Goal: Task Accomplishment & Management: Manage account settings

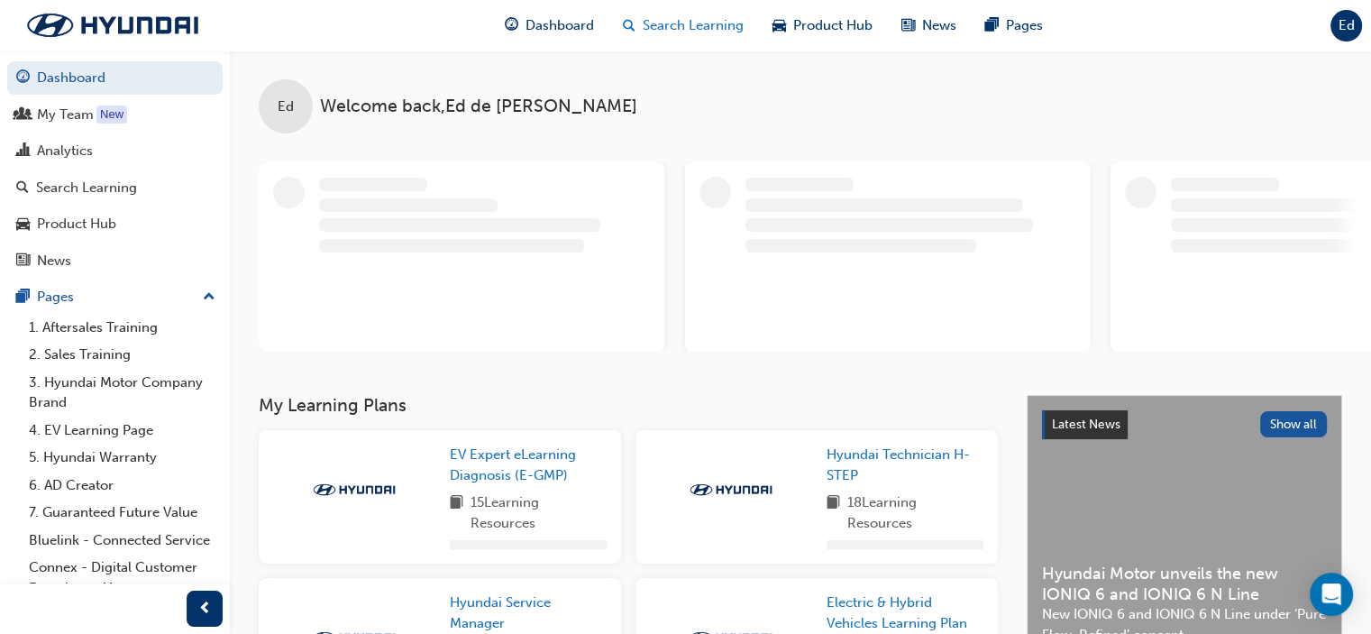
click at [684, 22] on span "Search Learning" at bounding box center [693, 25] width 101 height 21
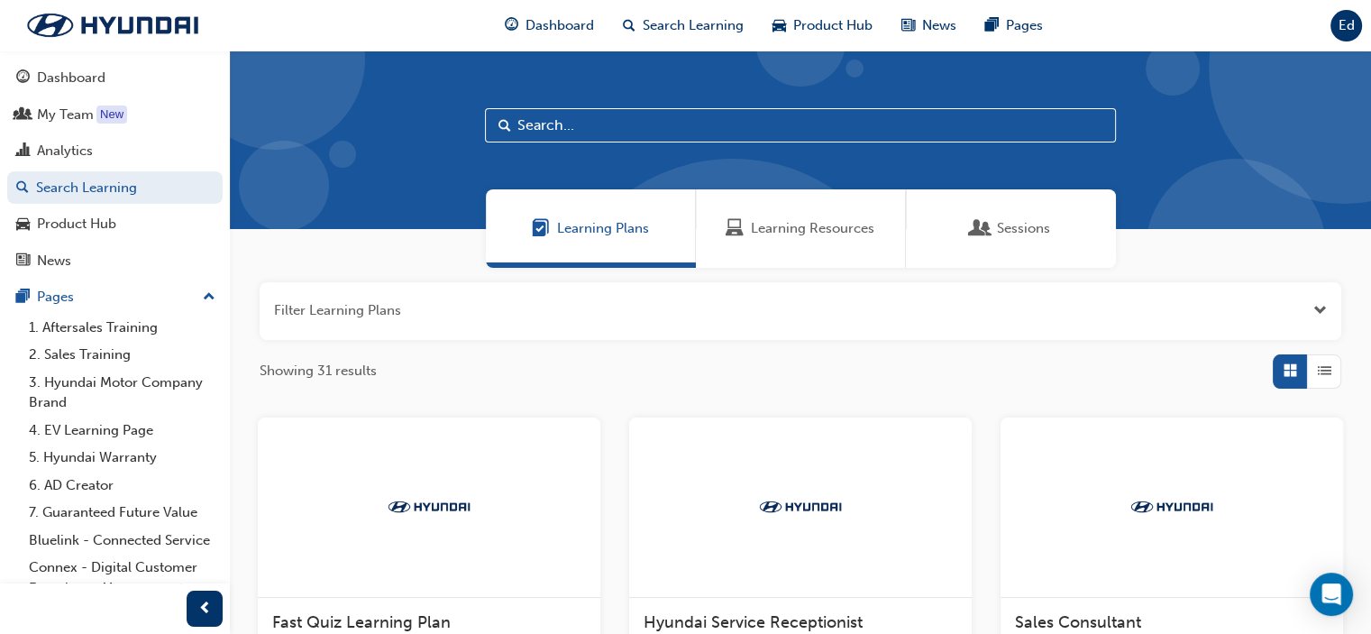
click at [801, 230] on span "Learning Resources" at bounding box center [813, 228] width 124 height 21
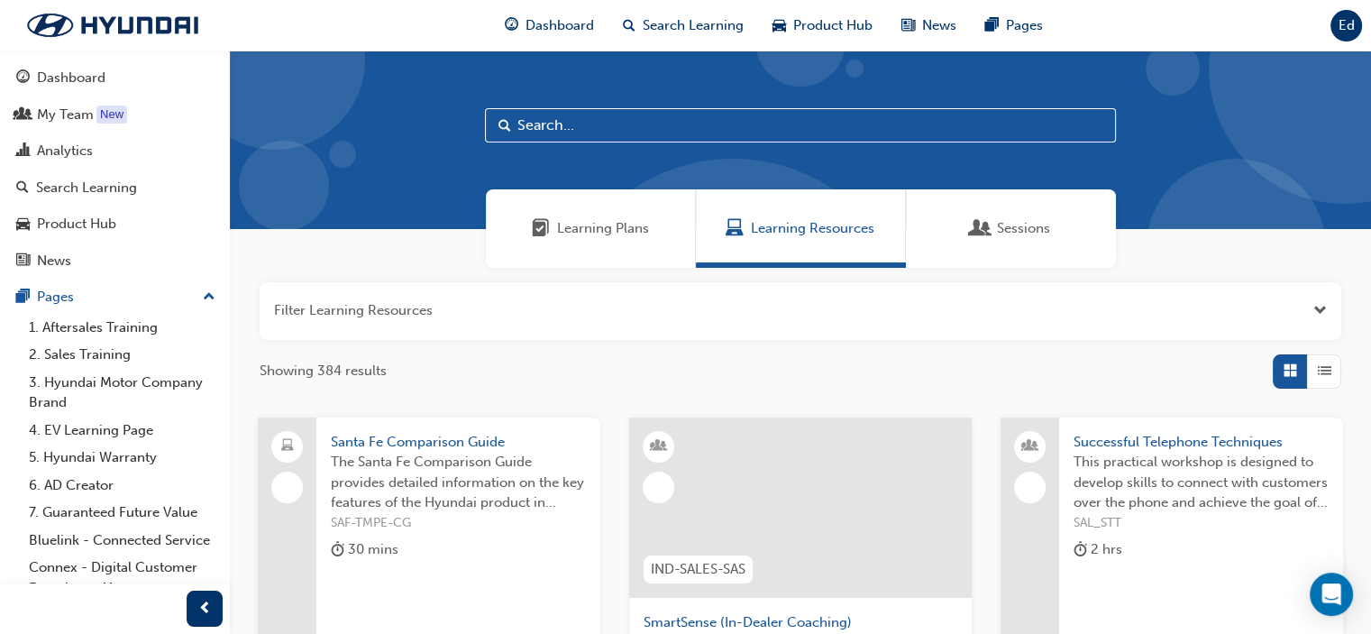
click at [710, 121] on input "text" at bounding box center [800, 125] width 631 height 34
type input "adas"
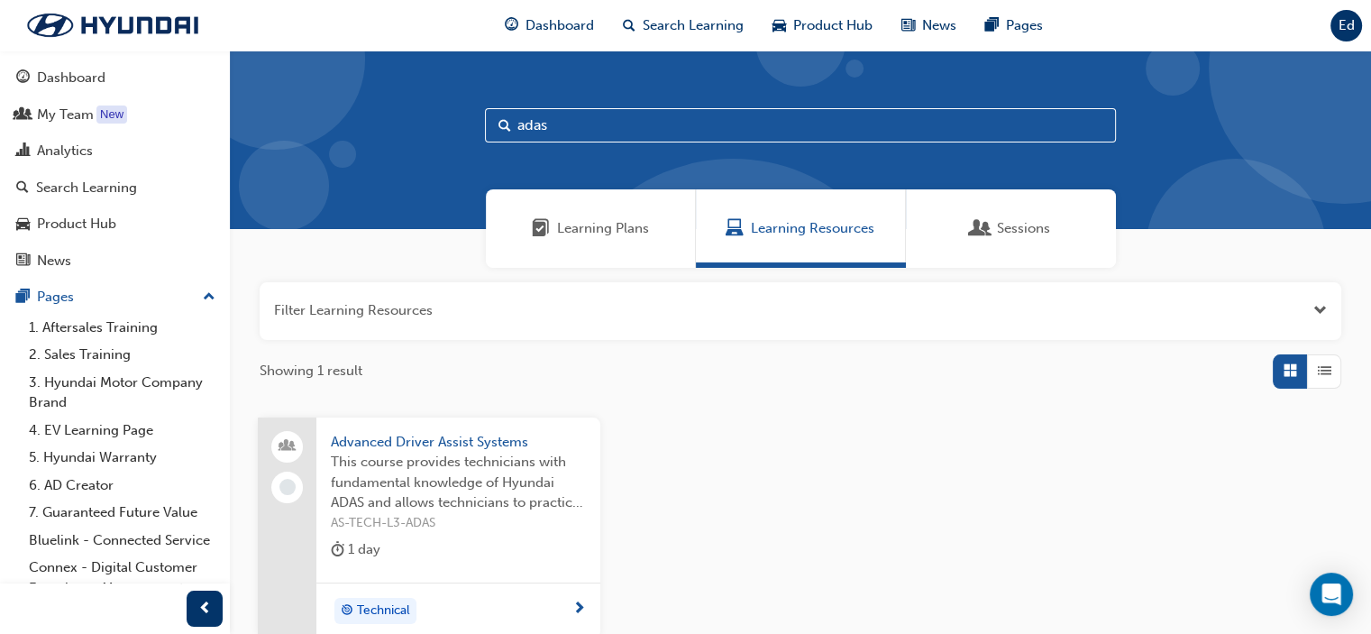
click at [435, 444] on span "Advanced Driver Assist Systems" at bounding box center [458, 442] width 255 height 21
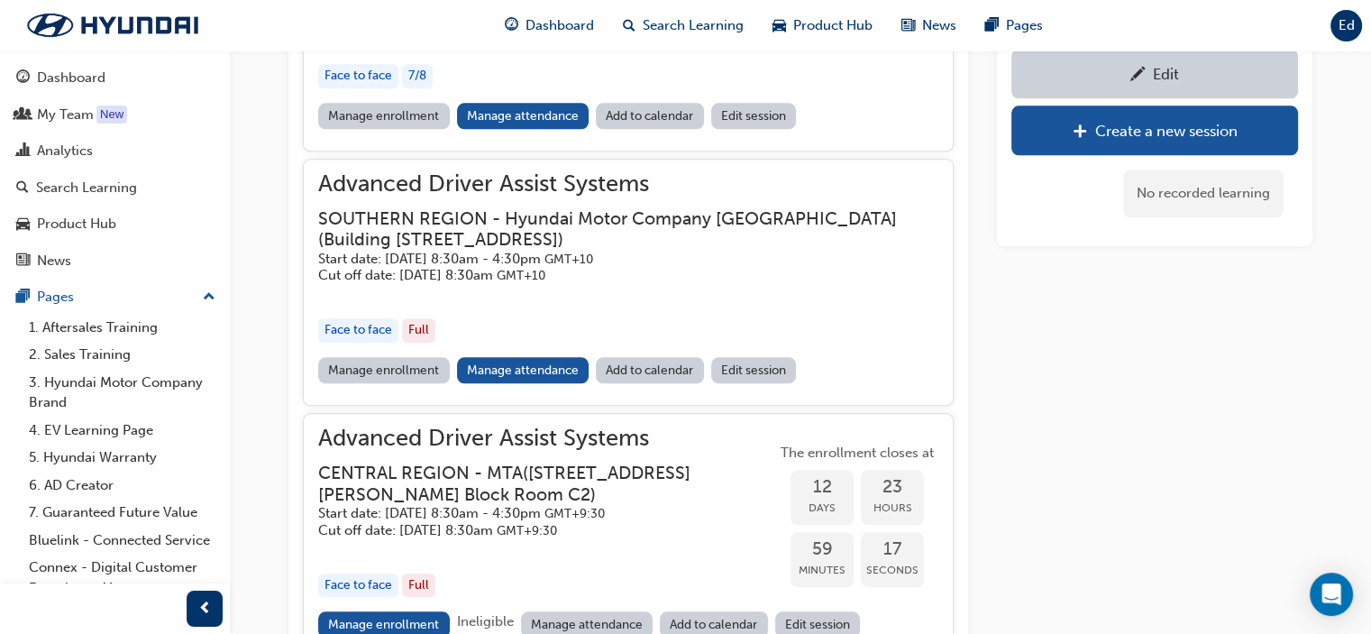
scroll to position [1996, 0]
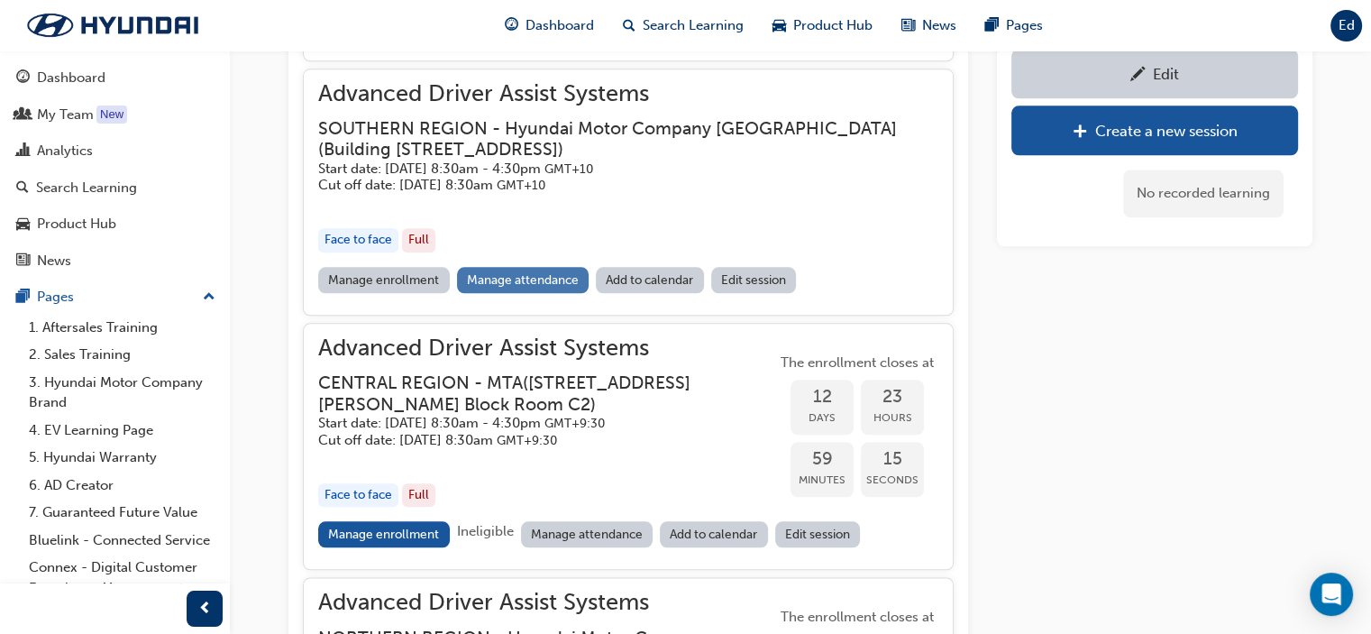
click at [520, 277] on link "Manage attendance" at bounding box center [523, 280] width 133 height 26
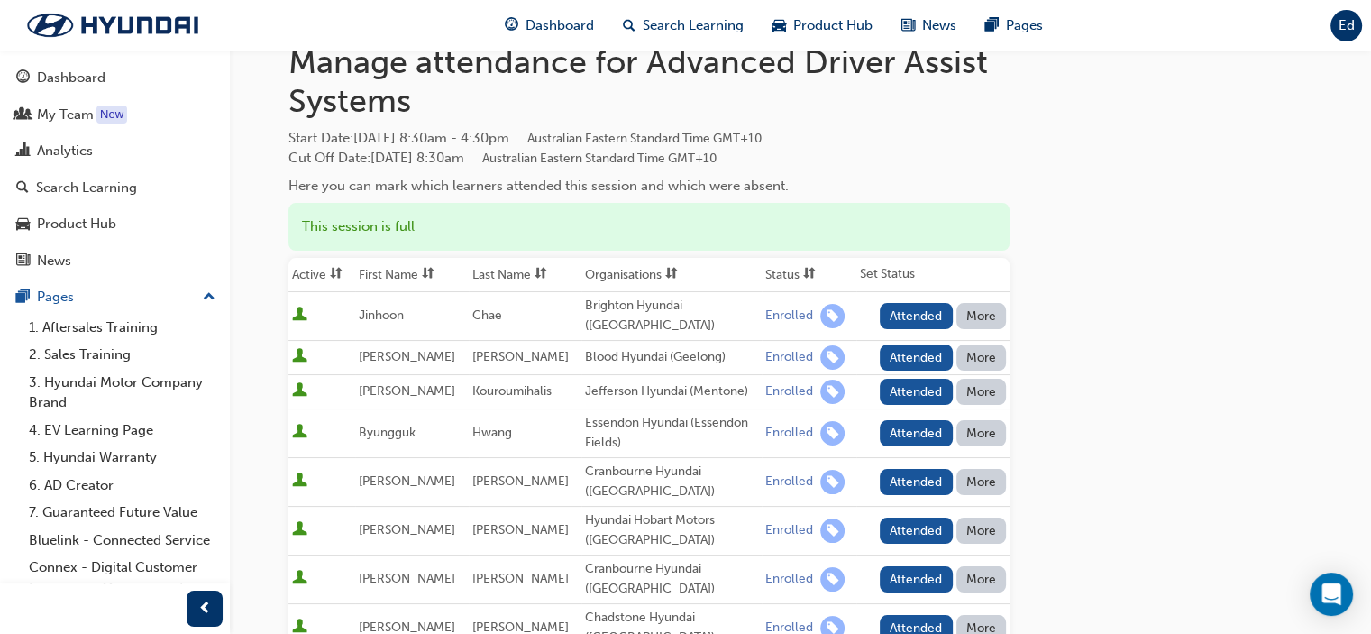
scroll to position [180, 0]
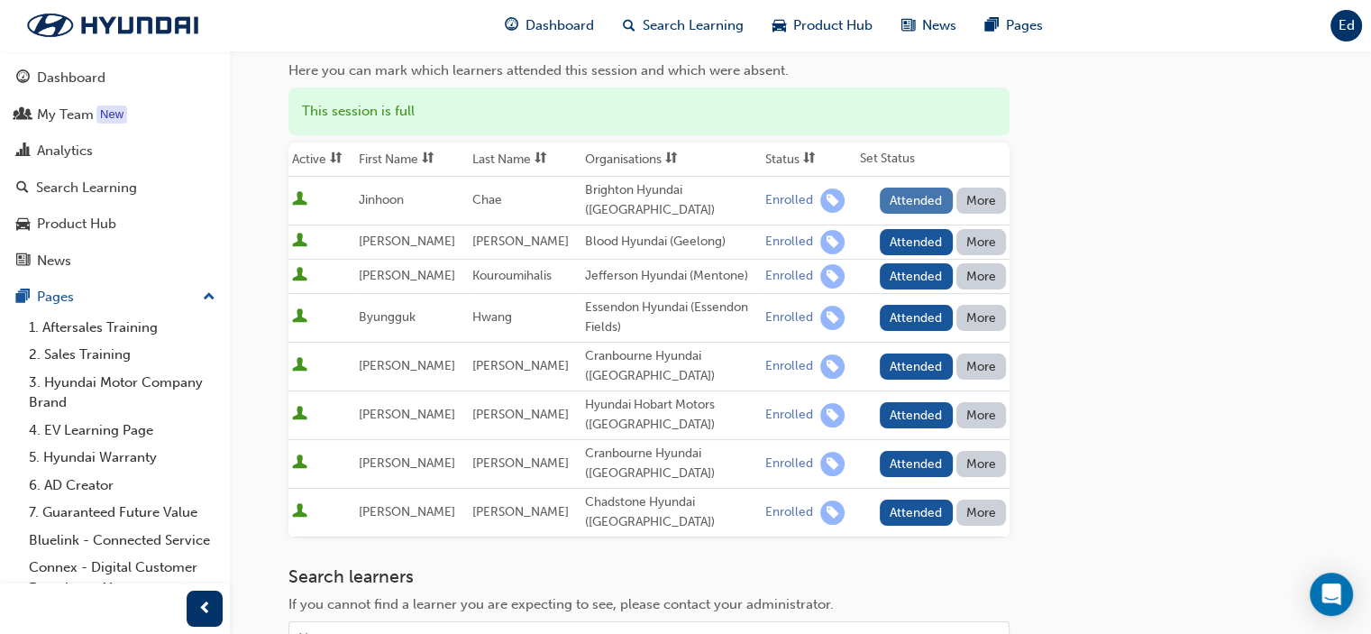
click at [917, 198] on button "Attended" at bounding box center [916, 201] width 73 height 26
click at [915, 234] on button "Attended" at bounding box center [916, 242] width 73 height 26
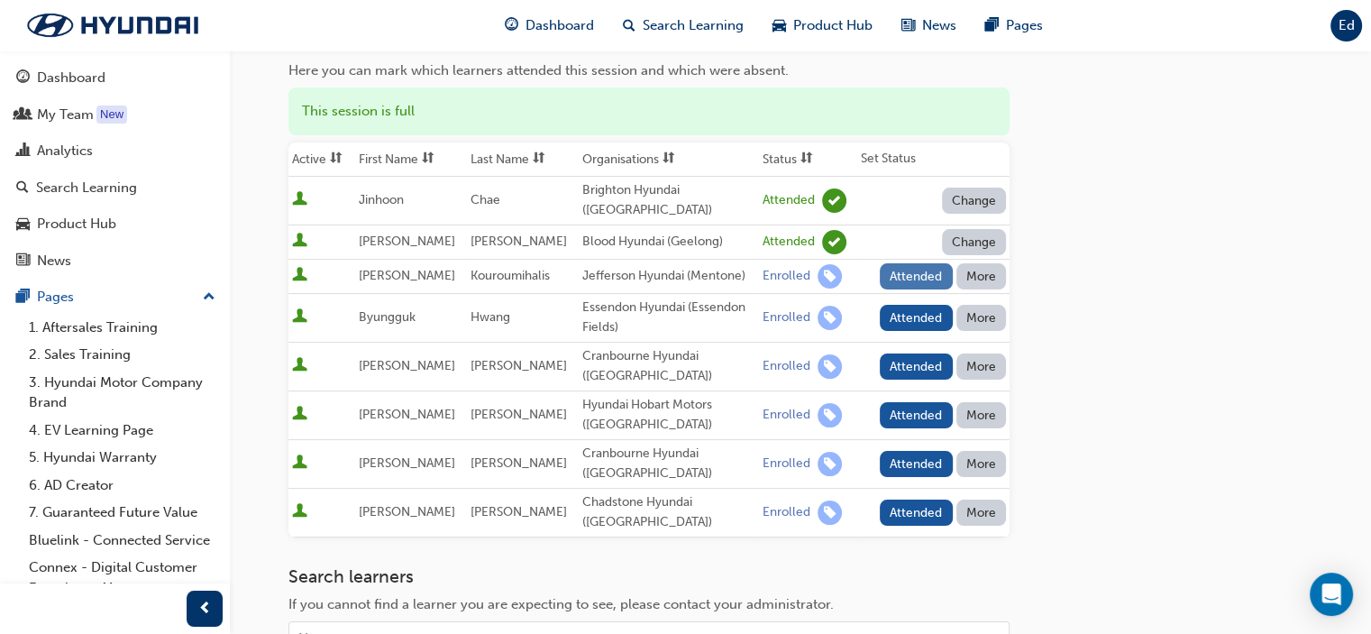
click at [911, 273] on button "Attended" at bounding box center [916, 276] width 73 height 26
click at [909, 309] on button "Attended" at bounding box center [916, 318] width 73 height 26
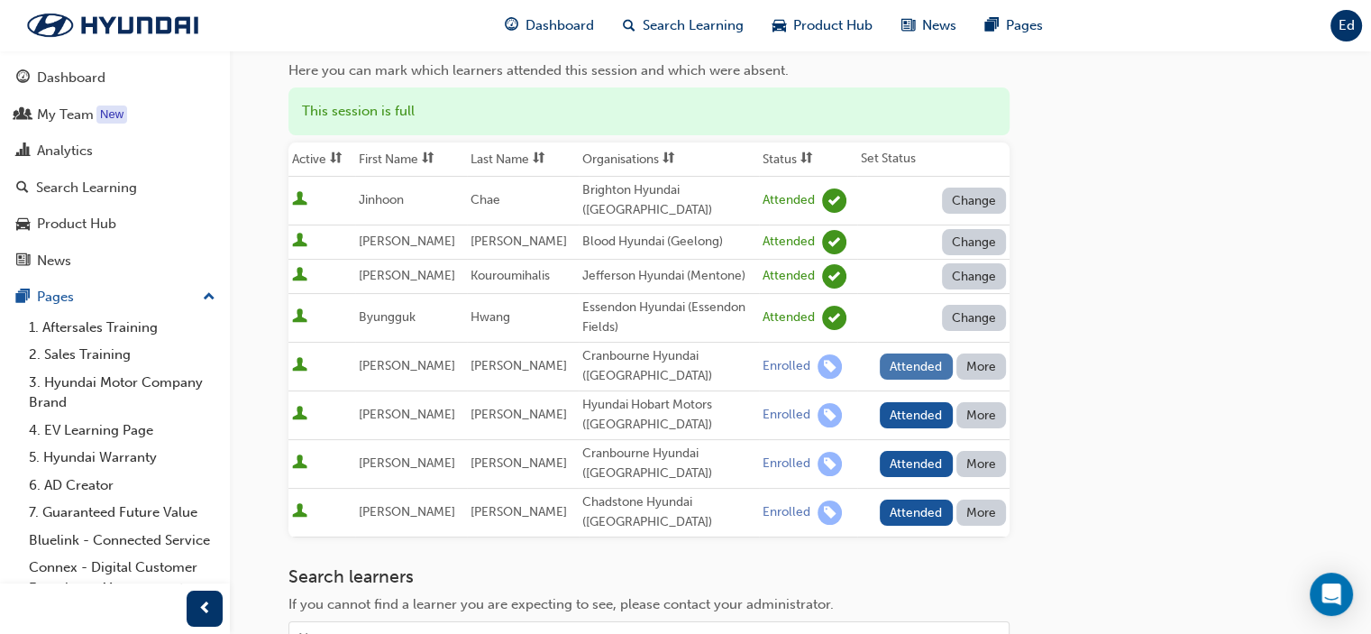
click at [911, 363] on button "Attended" at bounding box center [916, 366] width 73 height 26
click at [914, 408] on button "Attended" at bounding box center [916, 415] width 73 height 26
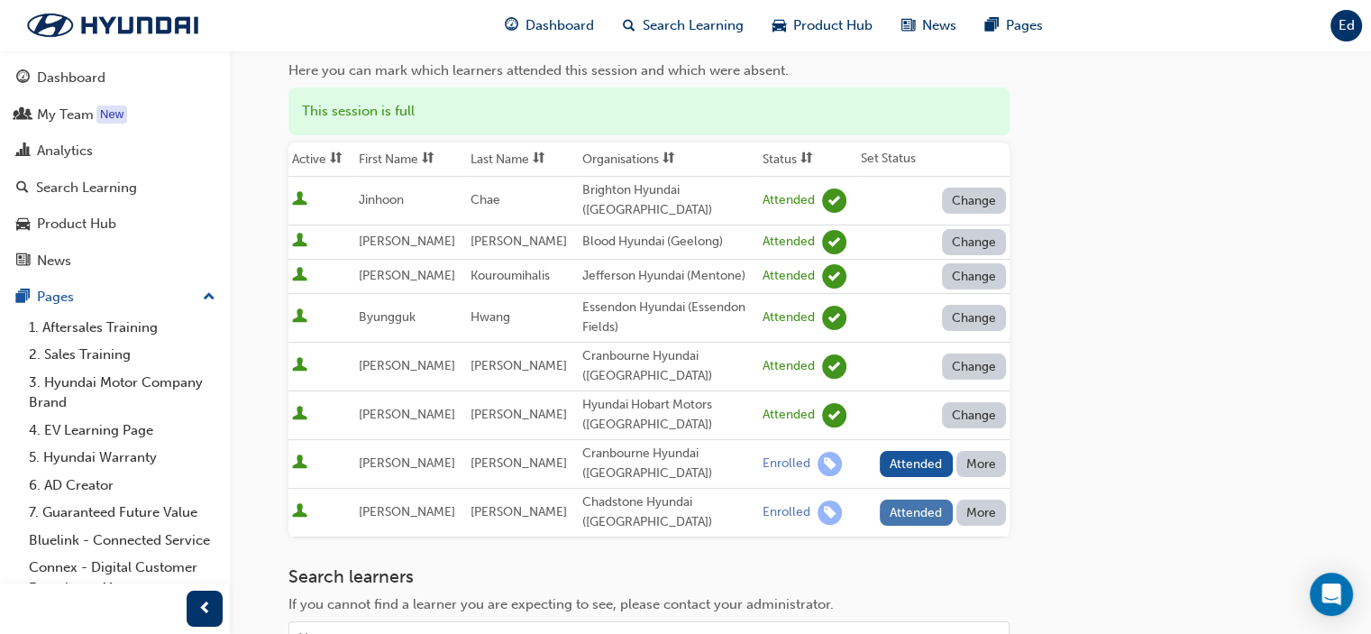
click at [916, 507] on button "Attended" at bounding box center [916, 512] width 73 height 26
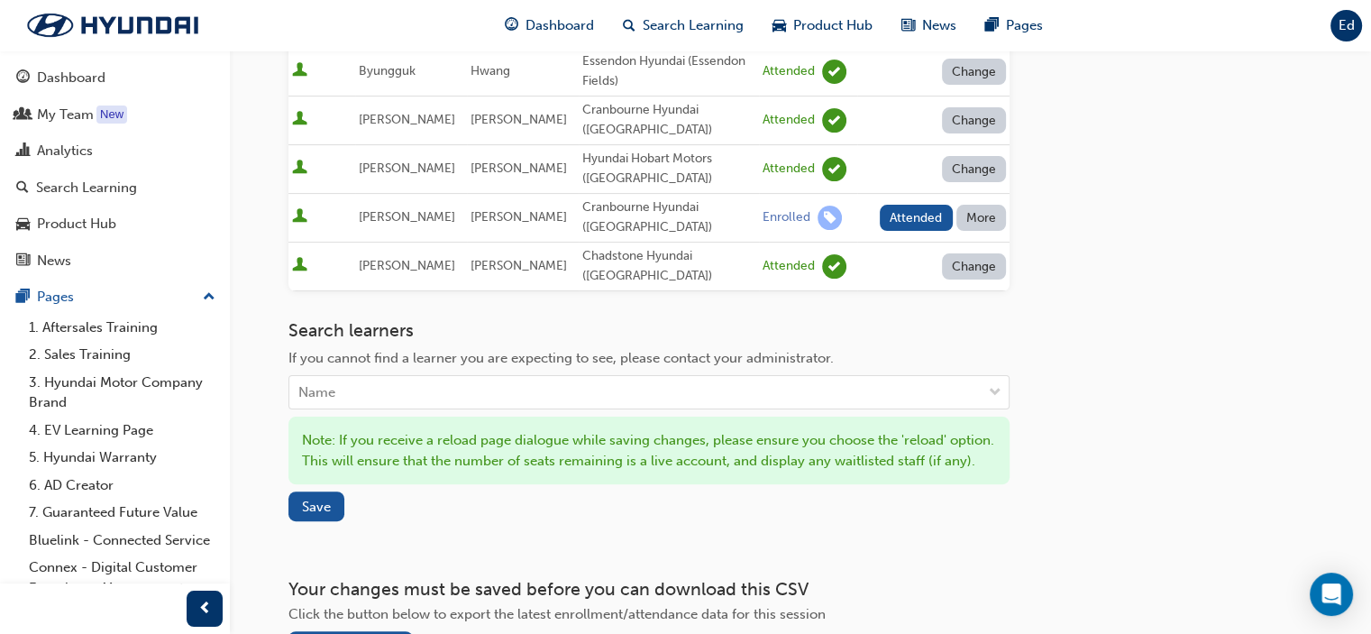
scroll to position [541, 0]
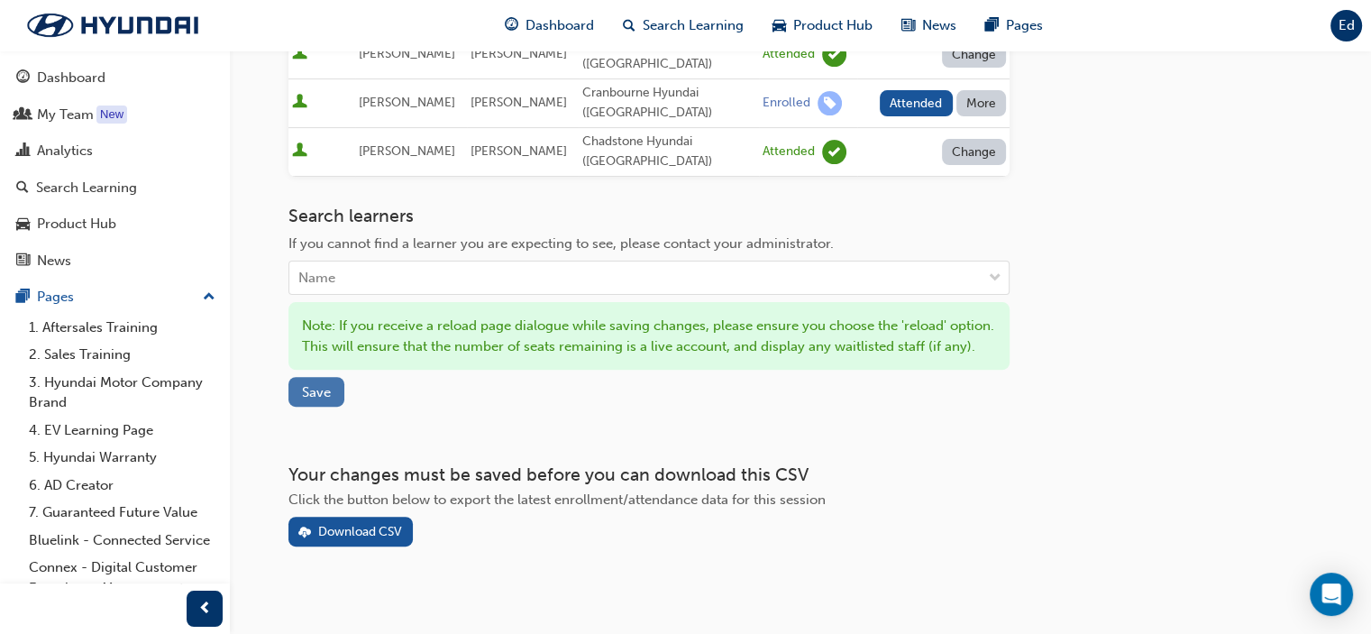
click at [323, 398] on span "Save" at bounding box center [316, 392] width 29 height 16
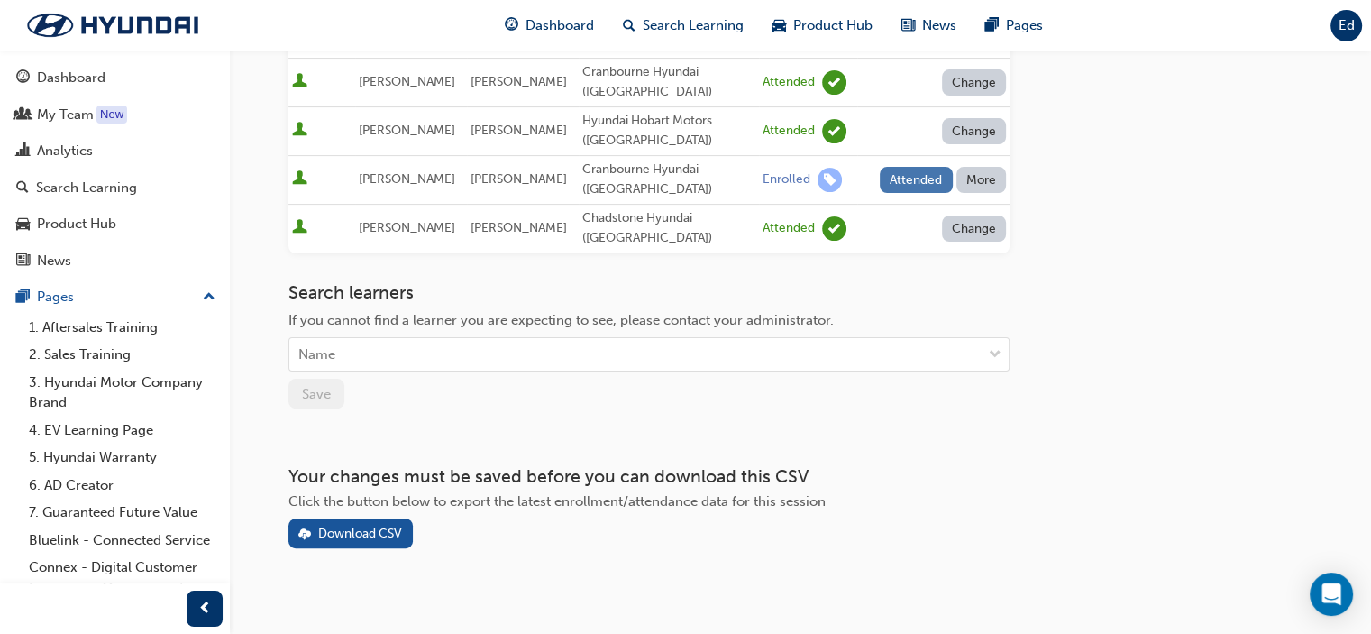
click at [910, 174] on button "Attended" at bounding box center [916, 180] width 73 height 26
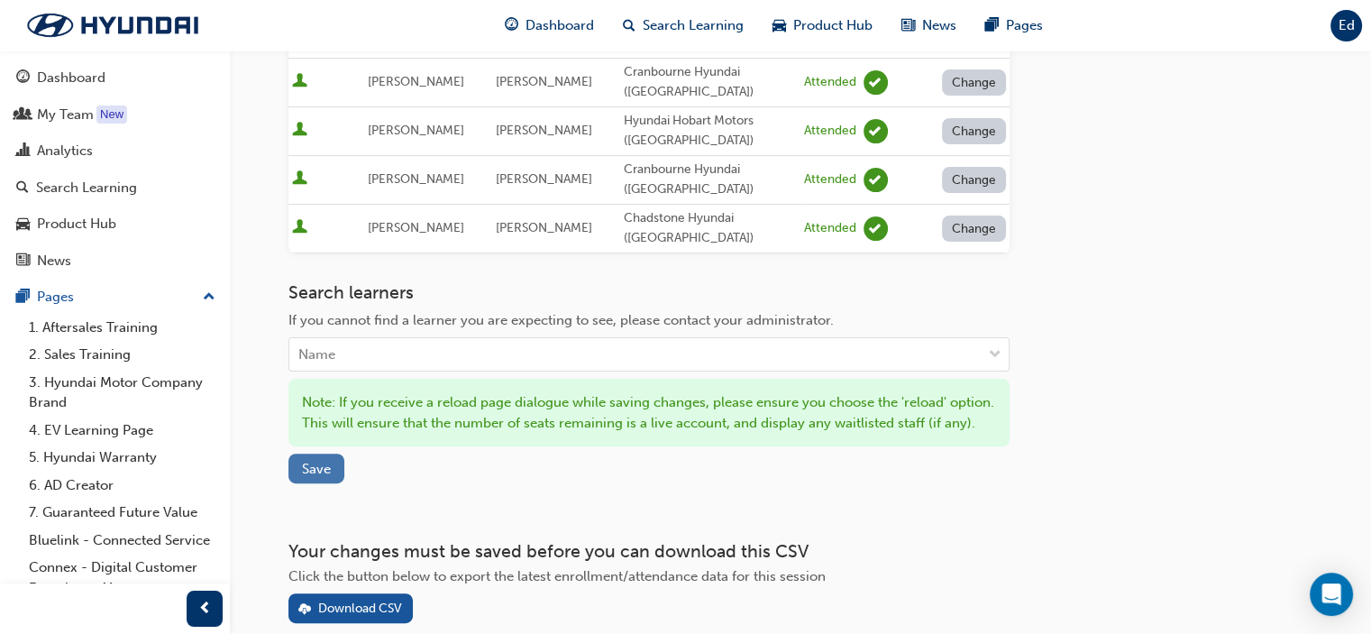
click at [311, 471] on span "Save" at bounding box center [316, 469] width 29 height 16
